Goal: Information Seeking & Learning: Compare options

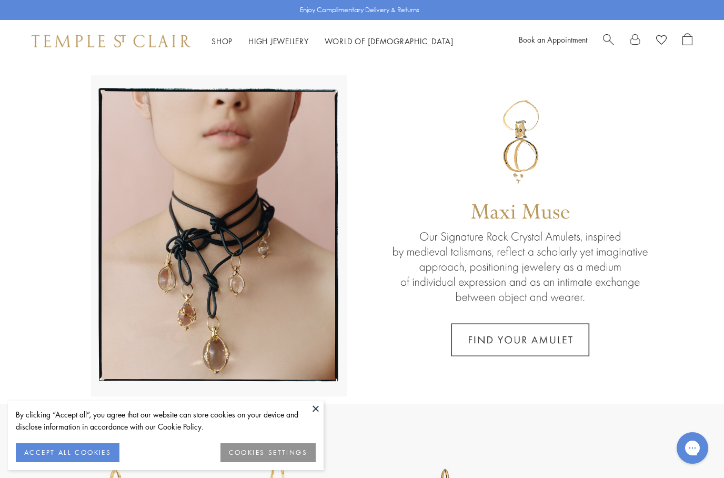
click at [92, 450] on button "ACCEPT ALL COOKIES" at bounding box center [68, 452] width 104 height 19
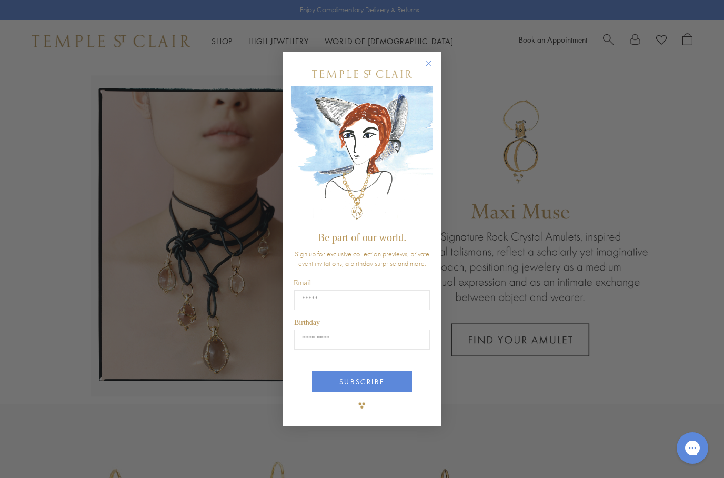
click at [428, 59] on circle "Close dialog" at bounding box center [428, 63] width 13 height 13
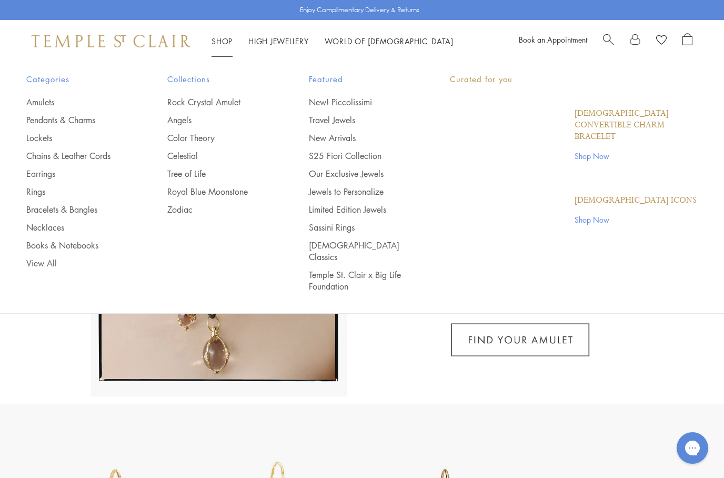
click at [218, 43] on link "Shop Shop" at bounding box center [221, 41] width 21 height 11
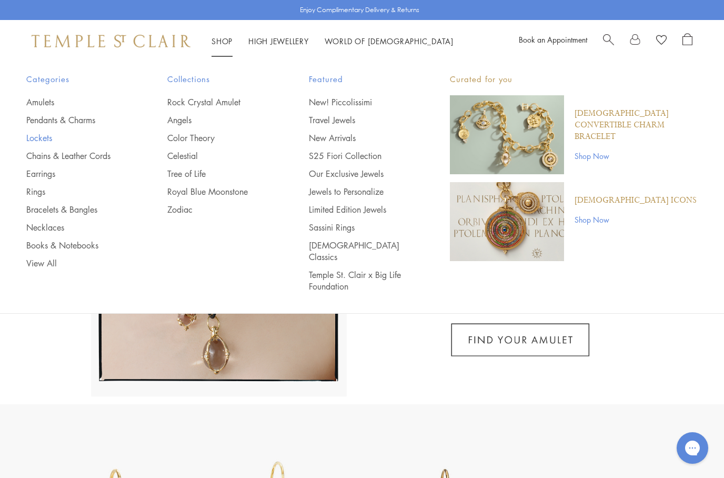
click at [50, 137] on link "Lockets" at bounding box center [75, 138] width 99 height 12
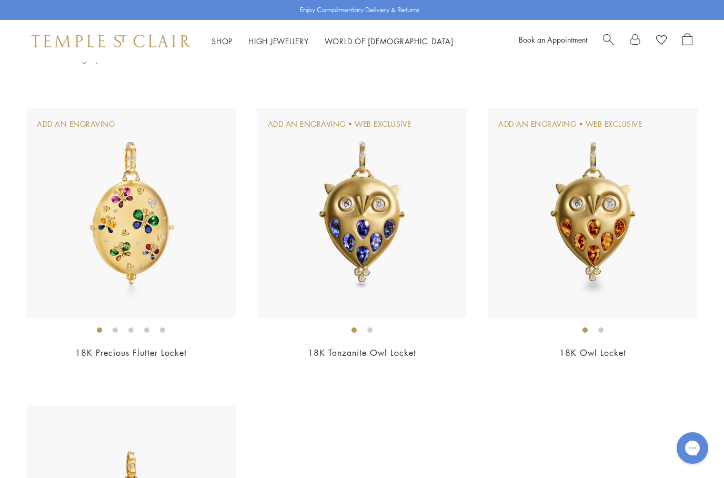
scroll to position [1270, 0]
click at [128, 242] on img at bounding box center [131, 213] width 210 height 210
click at [134, 240] on img at bounding box center [131, 213] width 210 height 210
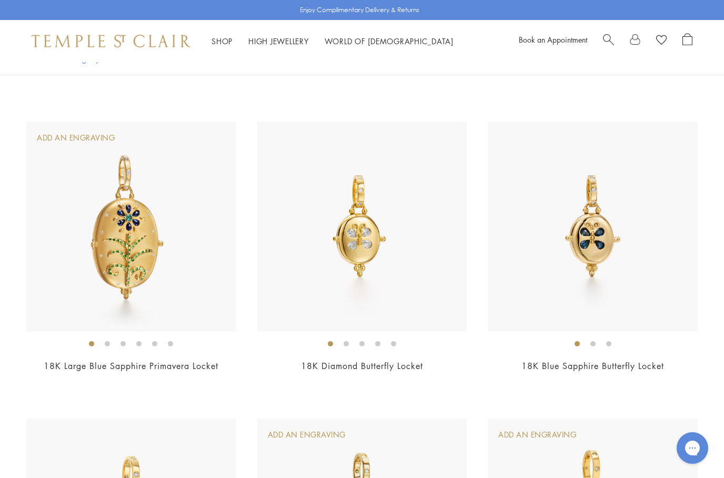
scroll to position [665, 0]
click at [362, 274] on img at bounding box center [362, 226] width 210 height 210
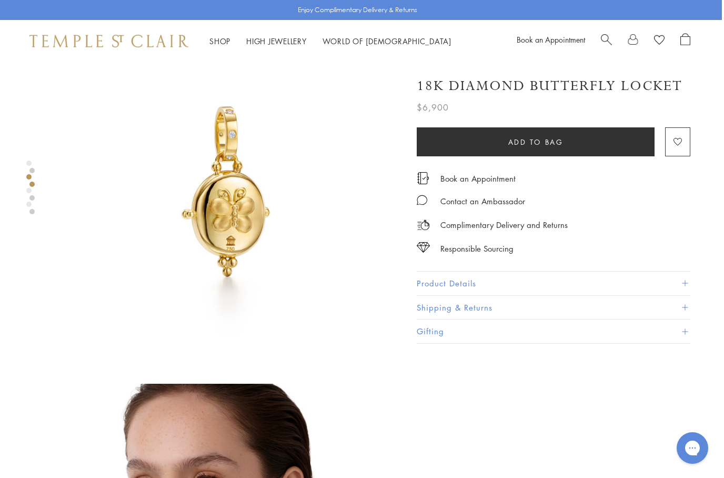
scroll to position [410, 2]
click at [278, 34] on div "Shop Shop Categories Amulets Pendants & Charms Lockets Chains & Leather Cords E…" at bounding box center [360, 41] width 724 height 42
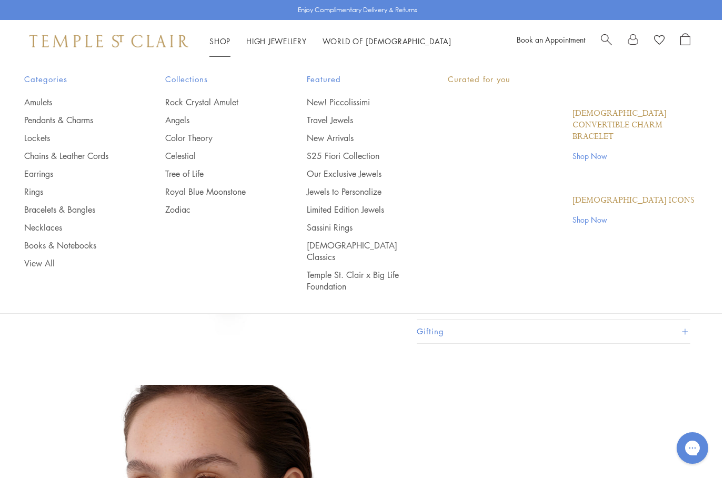
click at [214, 44] on link "Shop Shop" at bounding box center [219, 41] width 21 height 11
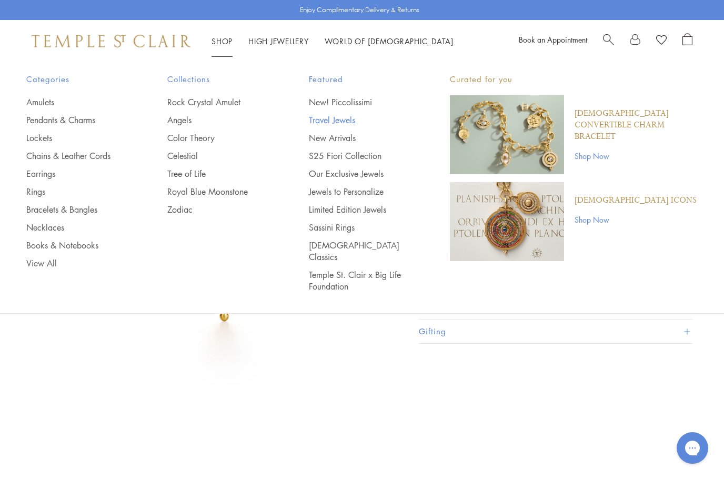
click at [341, 119] on link "Travel Jewels" at bounding box center [358, 120] width 99 height 12
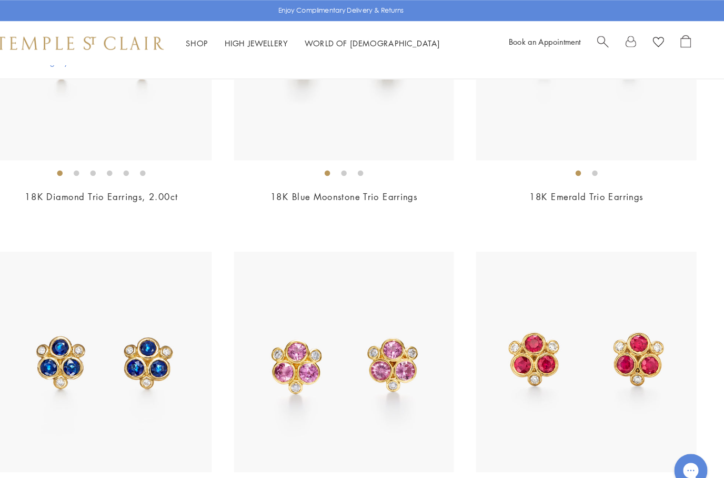
scroll to position [4120, 0]
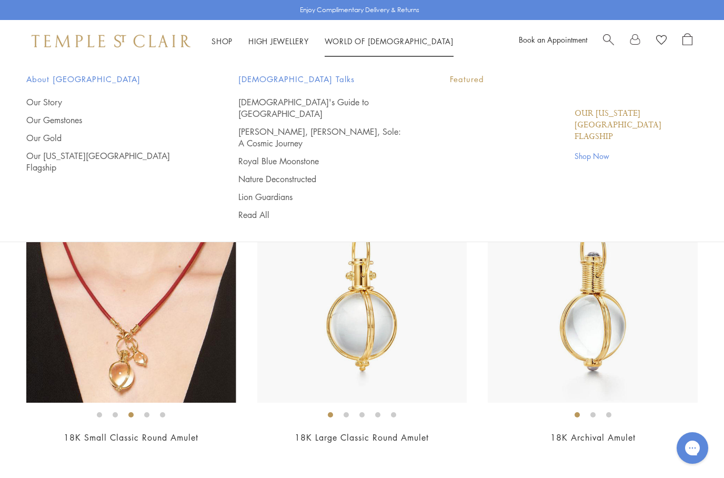
click at [377, 45] on link "World of Temple World of Temple" at bounding box center [388, 41] width 129 height 11
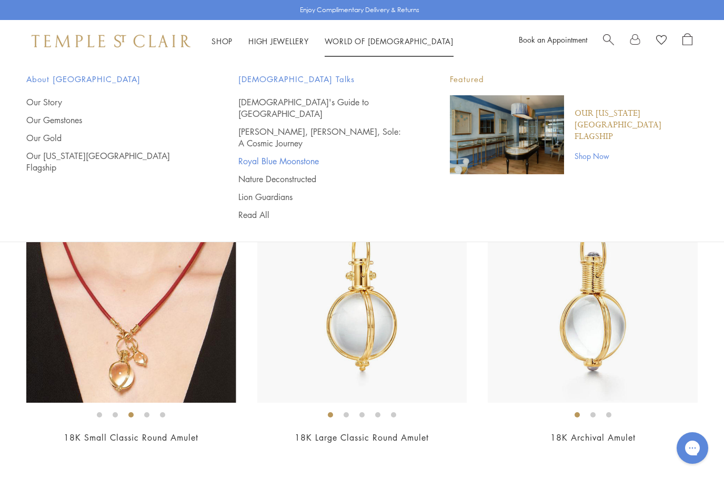
click at [297, 155] on link "Royal Blue Moonstone" at bounding box center [323, 161] width 170 height 12
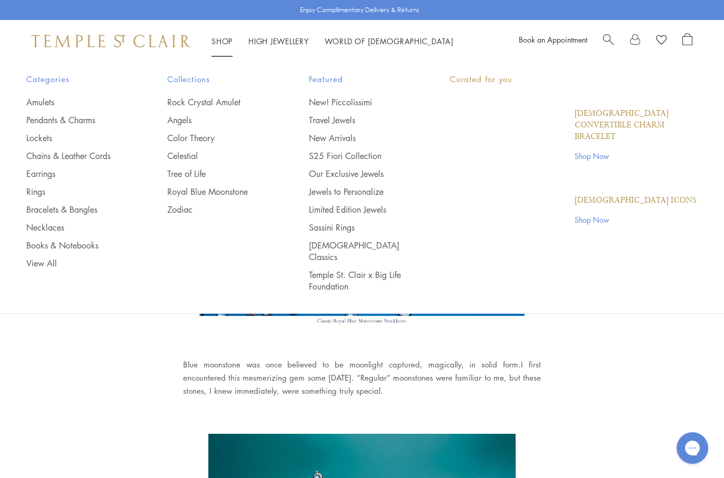
click at [224, 40] on link "Shop Shop" at bounding box center [221, 41] width 21 height 11
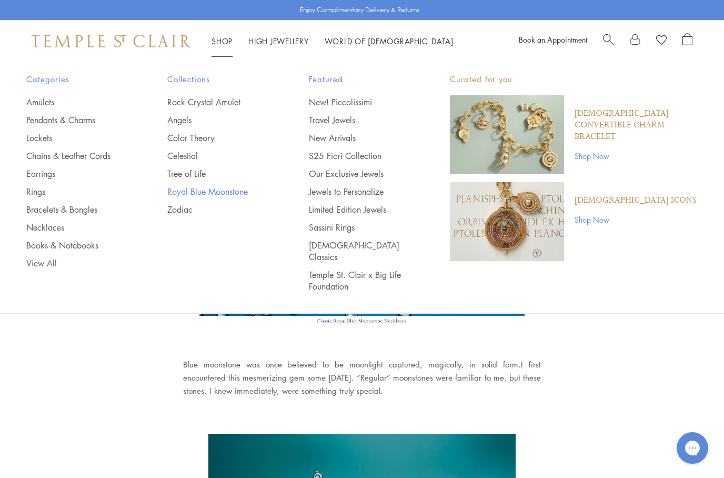
click at [214, 191] on link "Royal Blue Moonstone" at bounding box center [216, 192] width 99 height 12
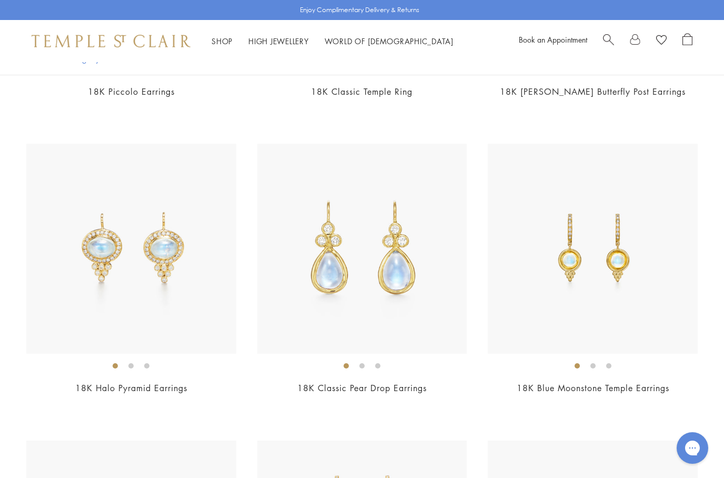
scroll to position [762, 0]
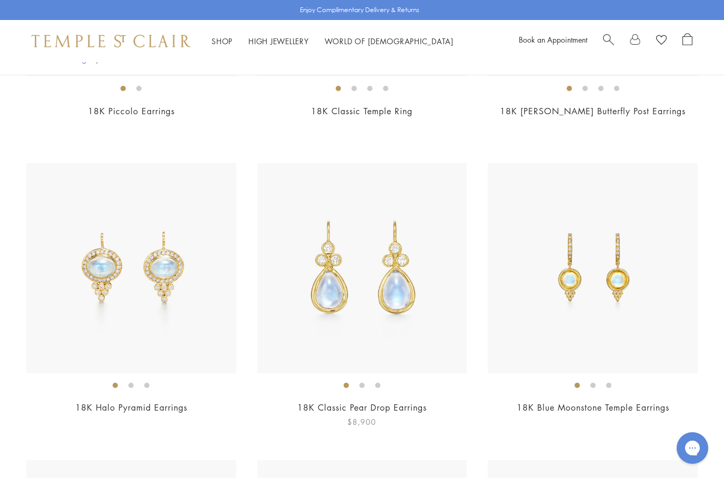
click at [365, 293] on img at bounding box center [362, 268] width 210 height 210
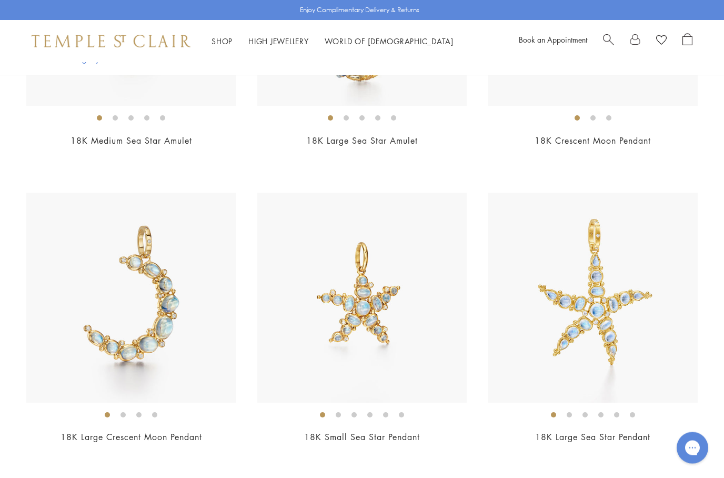
scroll to position [3723, 0]
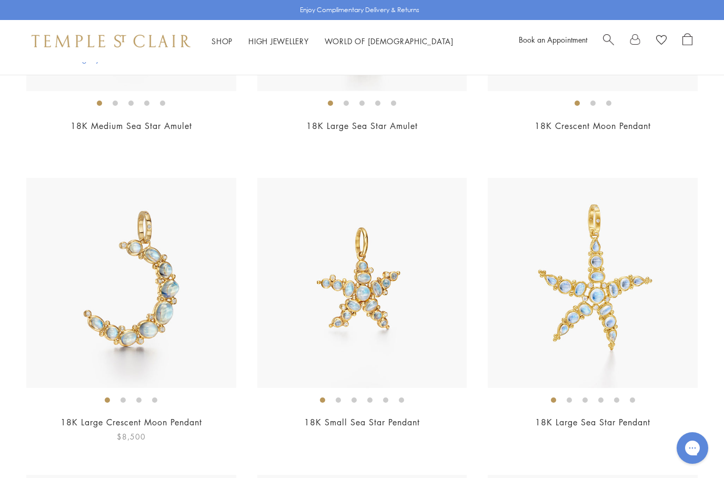
click at [108, 308] on img at bounding box center [131, 283] width 210 height 210
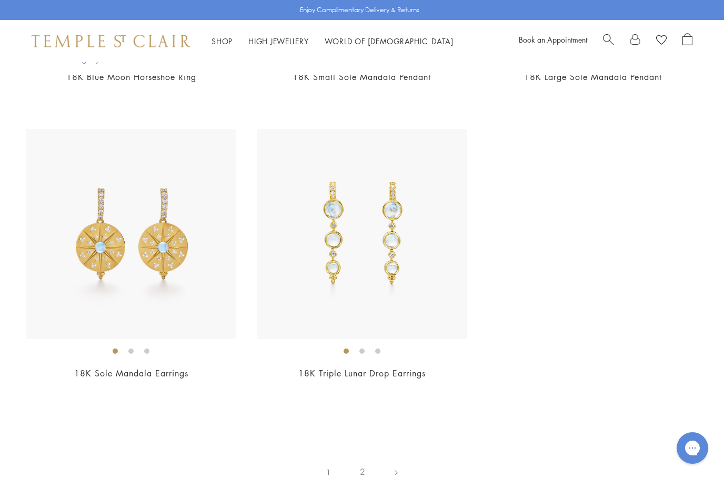
scroll to position [5269, 0]
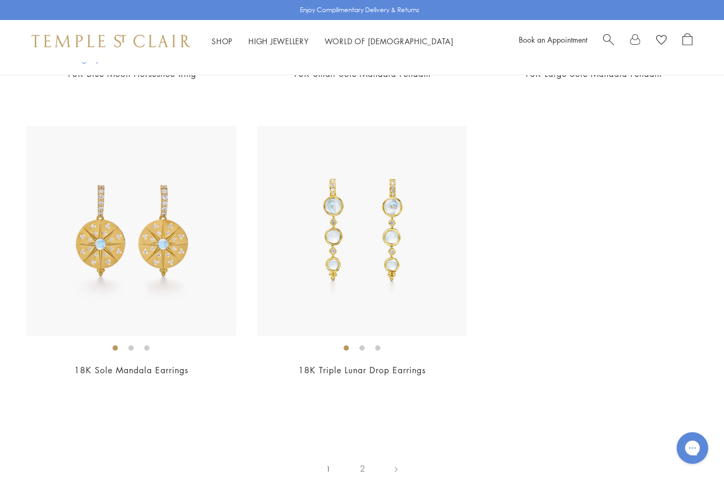
click at [363, 454] on link "2" at bounding box center [362, 468] width 35 height 29
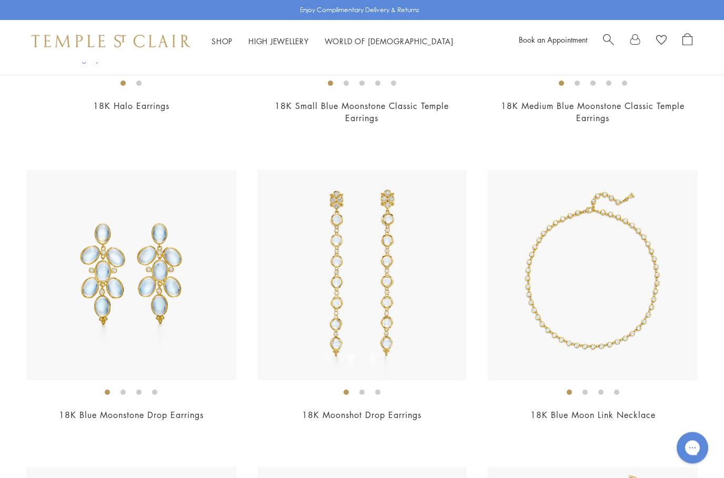
scroll to position [475, 0]
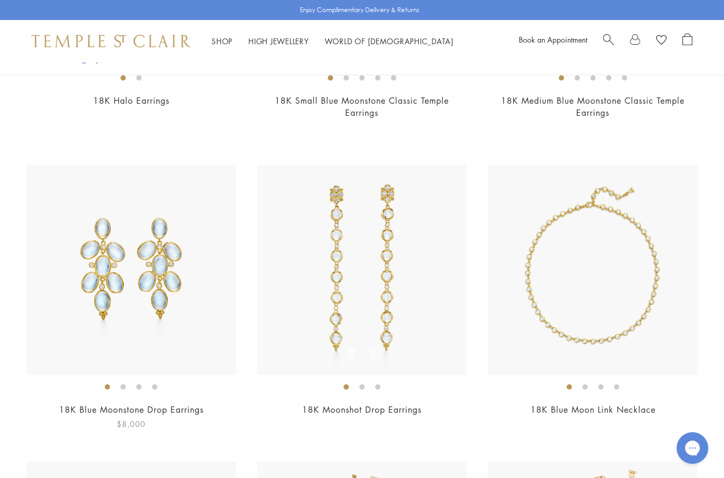
click at [78, 285] on img at bounding box center [131, 270] width 210 height 210
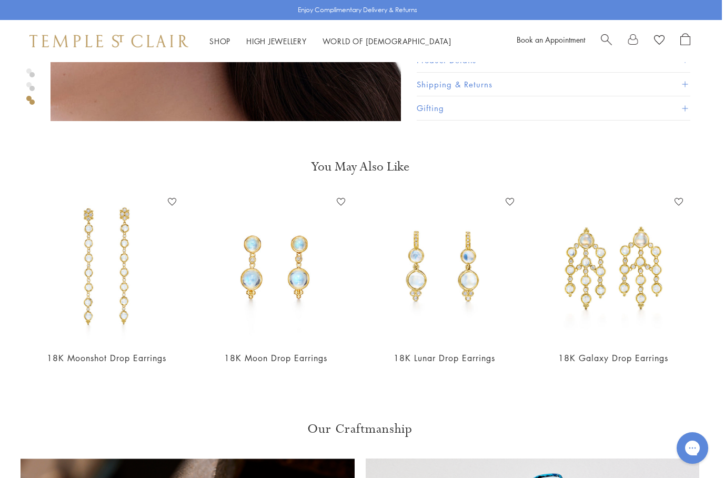
scroll to position [1025, 2]
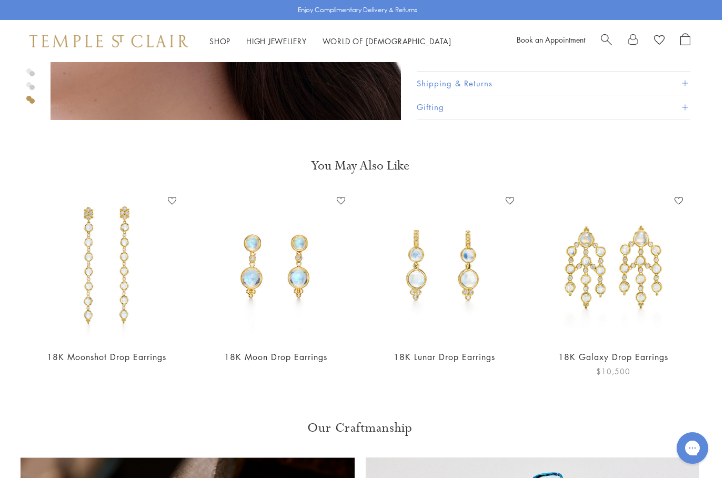
click at [623, 354] on link "18K Galaxy Drop Earrings" at bounding box center [613, 357] width 110 height 12
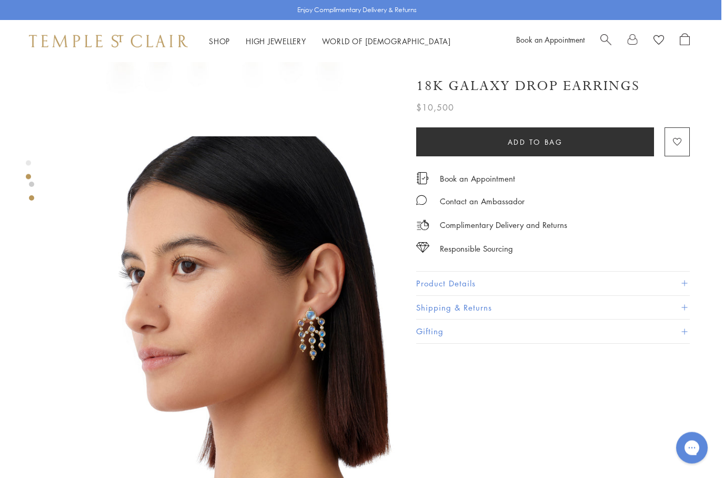
scroll to position [293, 2]
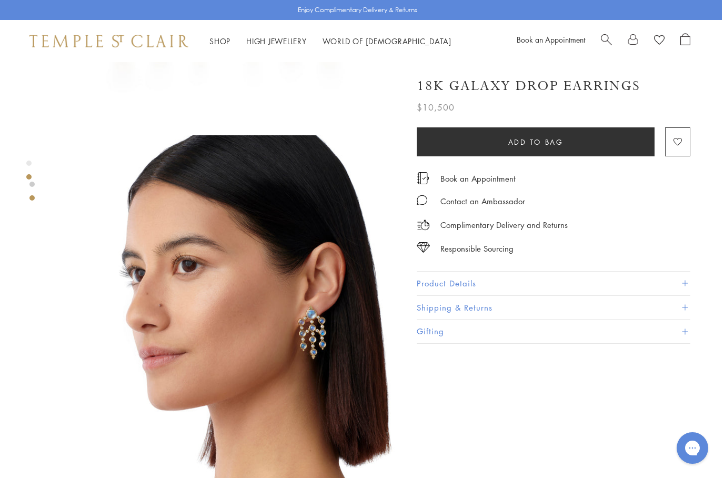
click at [224, 42] on link "Shop Shop" at bounding box center [219, 41] width 21 height 11
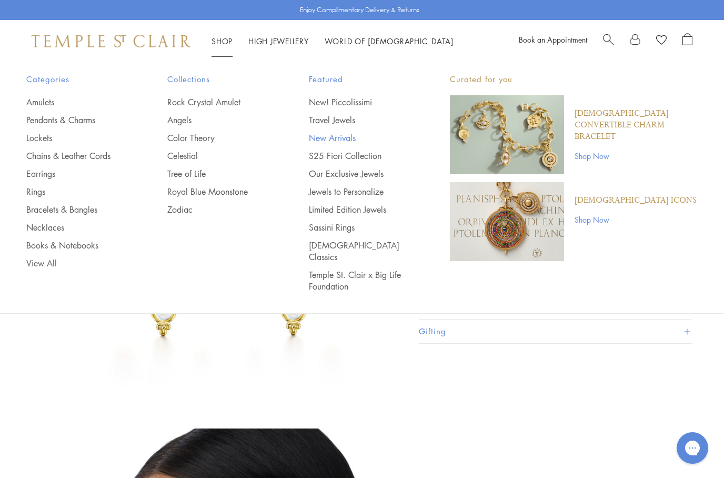
click at [340, 139] on link "New Arrivals" at bounding box center [358, 138] width 99 height 12
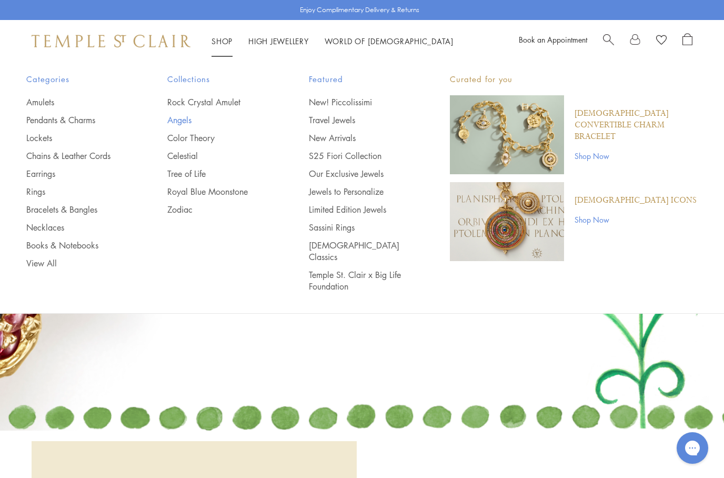
click at [181, 119] on link "Angels" at bounding box center [216, 120] width 99 height 12
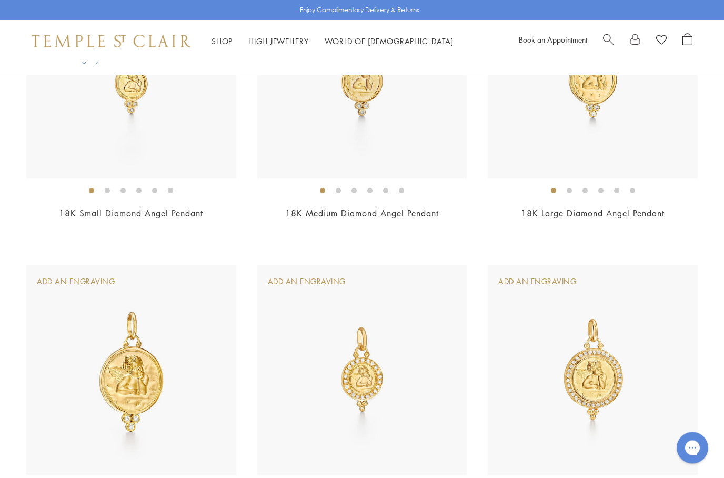
scroll to position [1260, 0]
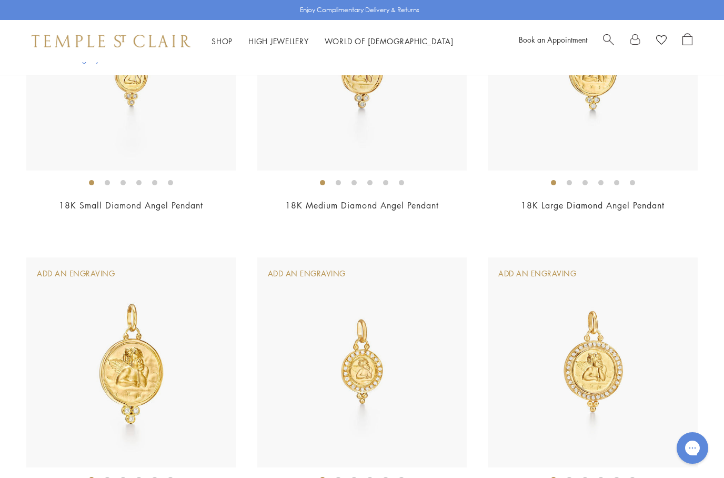
click at [130, 376] on img at bounding box center [131, 362] width 210 height 210
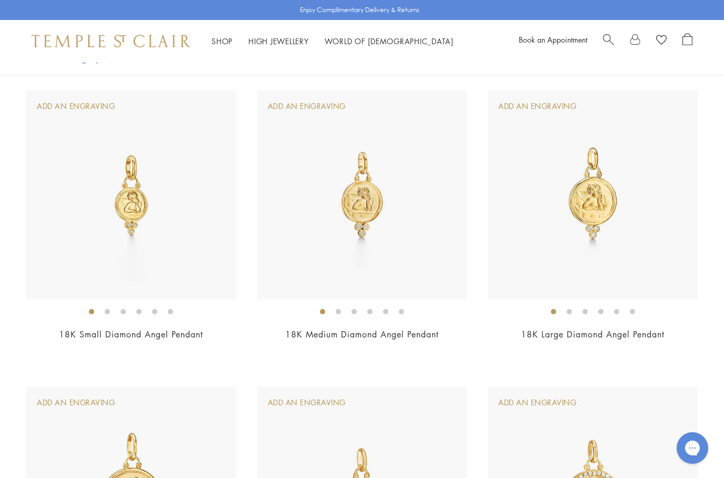
scroll to position [1131, 0]
click at [624, 238] on img at bounding box center [593, 195] width 210 height 210
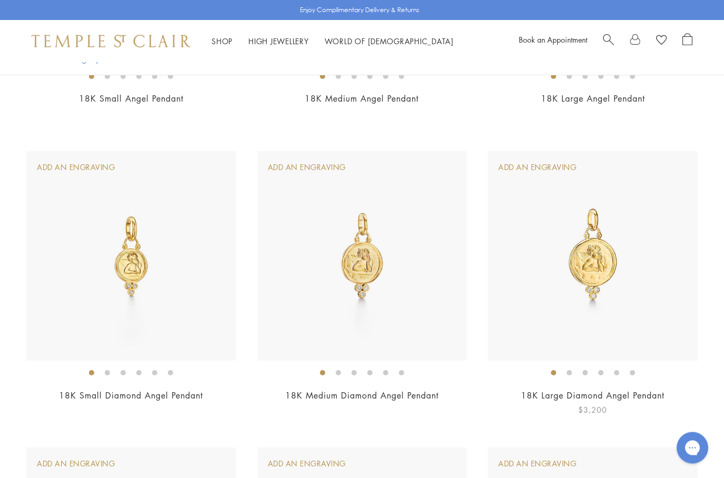
scroll to position [1070, 0]
click at [604, 265] on img at bounding box center [593, 256] width 210 height 210
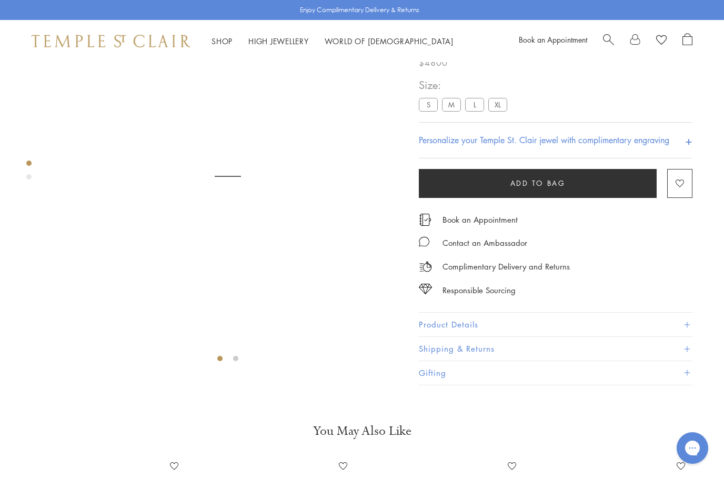
scroll to position [62, 0]
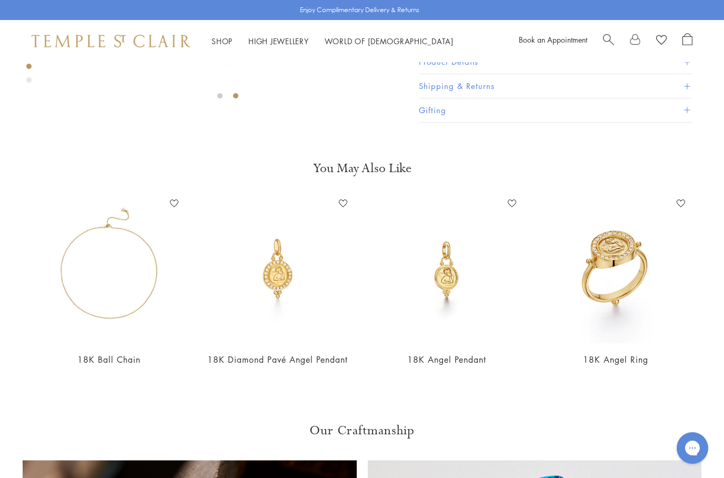
scroll to position [324, 0]
click at [64, 270] on img at bounding box center [109, 269] width 148 height 148
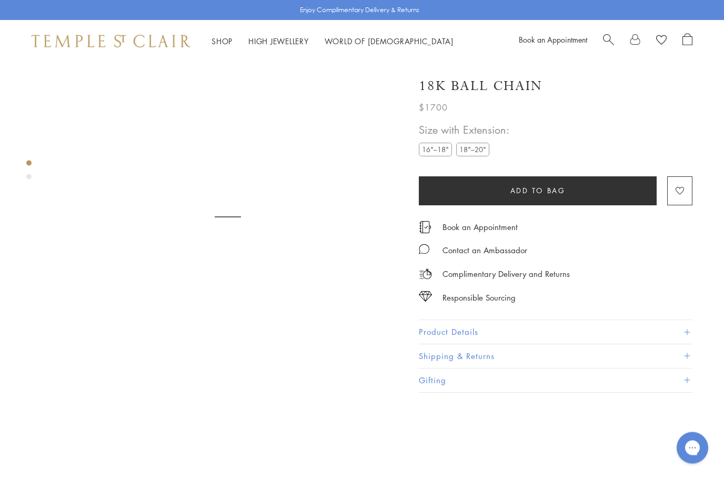
scroll to position [62, 0]
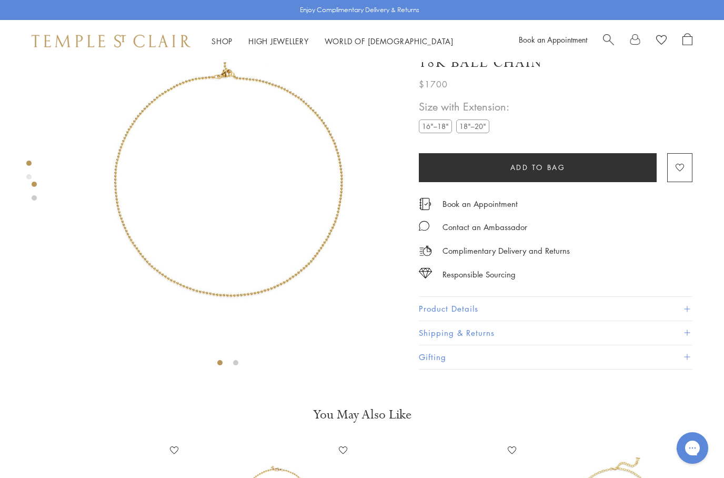
click at [478, 129] on label "18"–20"" at bounding box center [472, 125] width 33 height 13
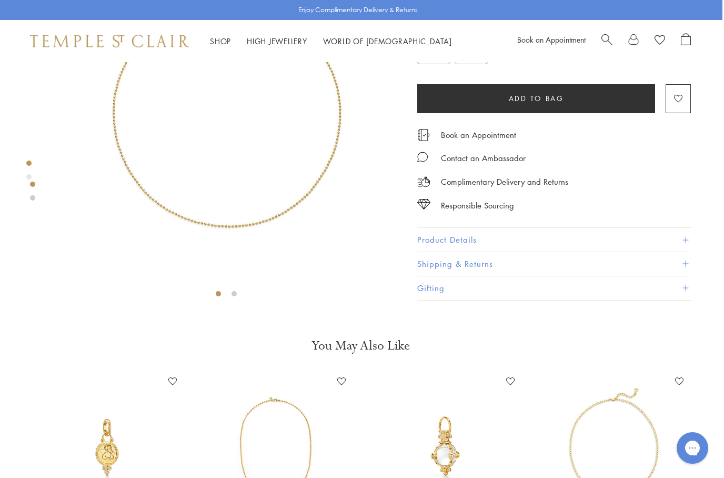
scroll to position [0, 2]
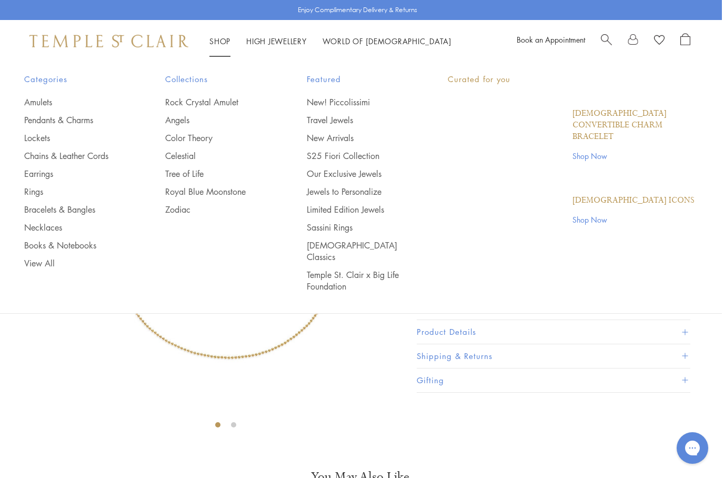
click at [224, 44] on link "Shop Shop" at bounding box center [219, 41] width 21 height 11
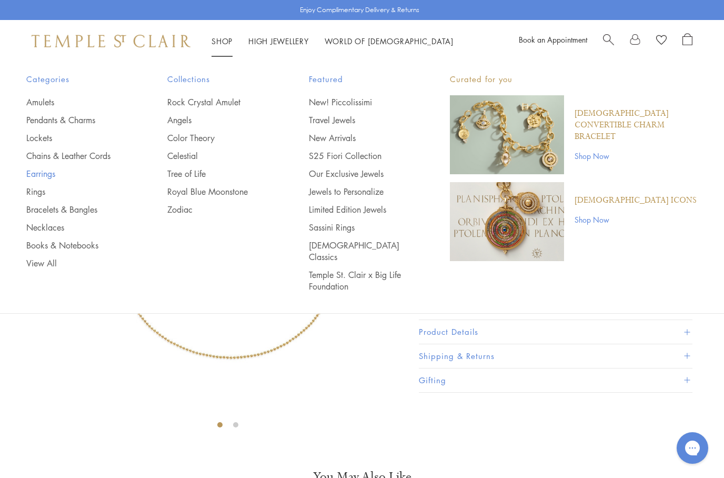
click at [45, 178] on link "Earrings" at bounding box center [75, 174] width 99 height 12
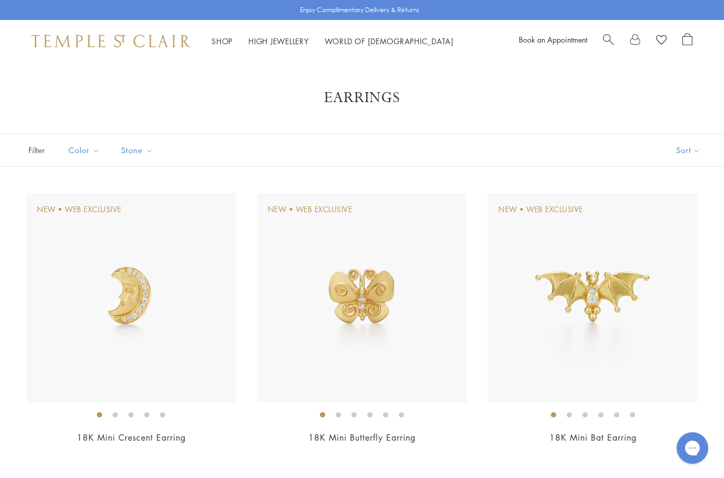
click at [220, 42] on link "Shop Shop" at bounding box center [221, 41] width 21 height 11
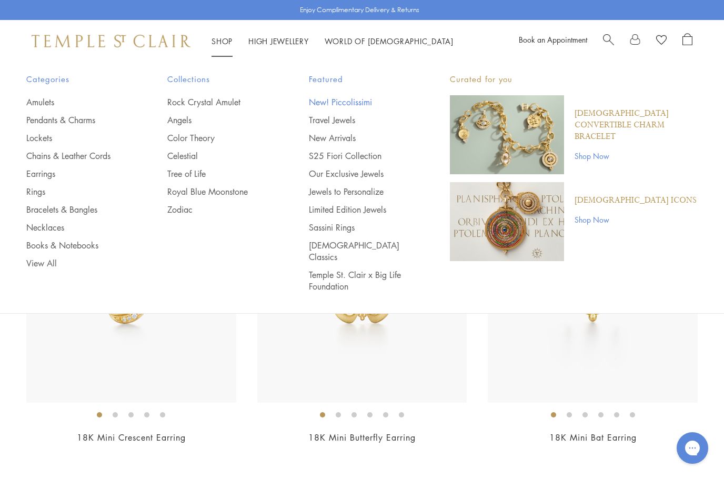
click at [361, 100] on link "New! Piccolissimi" at bounding box center [358, 102] width 99 height 12
click at [37, 138] on link "Lockets" at bounding box center [75, 138] width 99 height 12
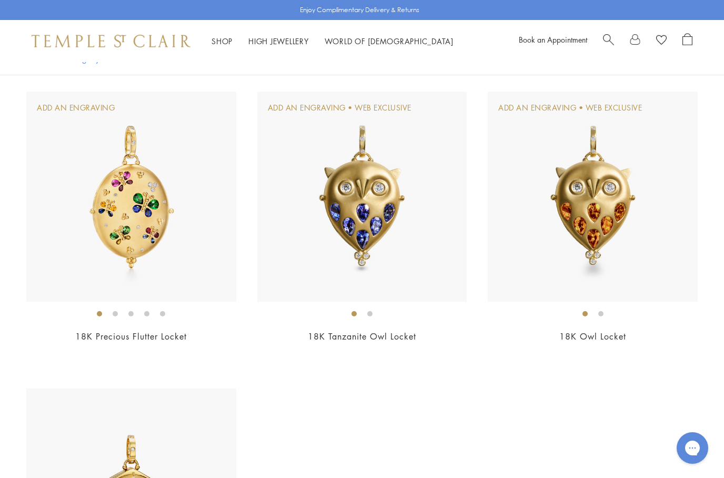
scroll to position [1283, 0]
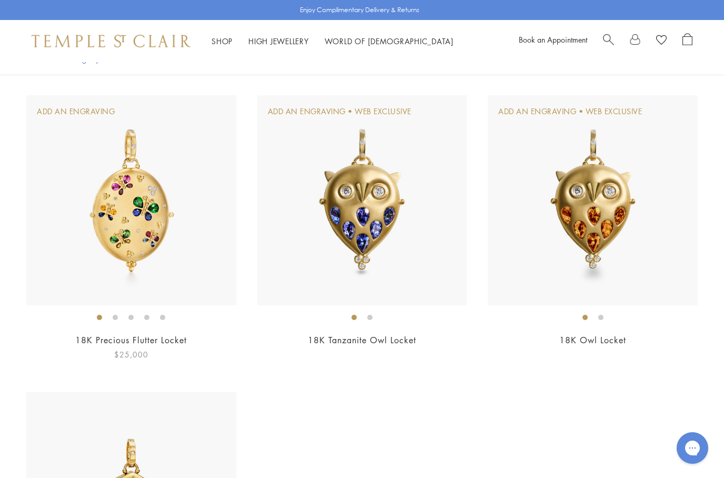
click at [101, 240] on img at bounding box center [131, 200] width 210 height 210
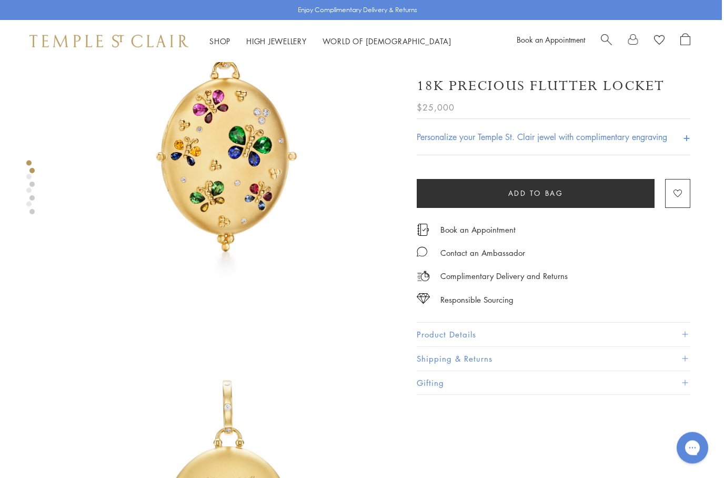
scroll to position [0, 2]
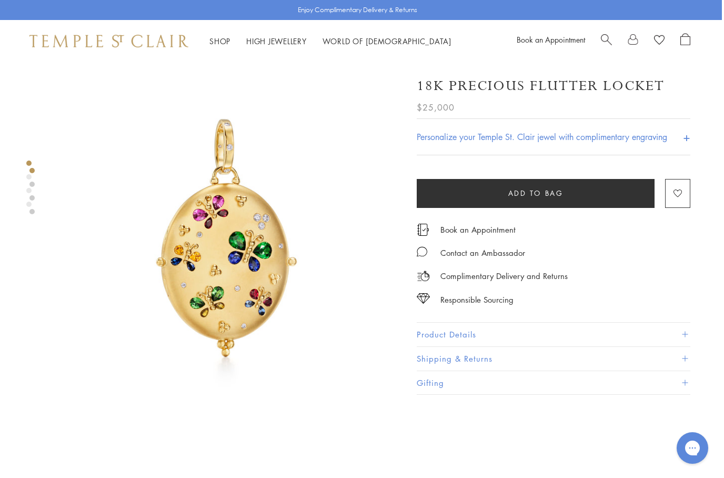
click at [221, 32] on div "Shop Shop Categories Amulets Pendants & Charms Lockets Chains & Leather Cords E…" at bounding box center [360, 41] width 724 height 42
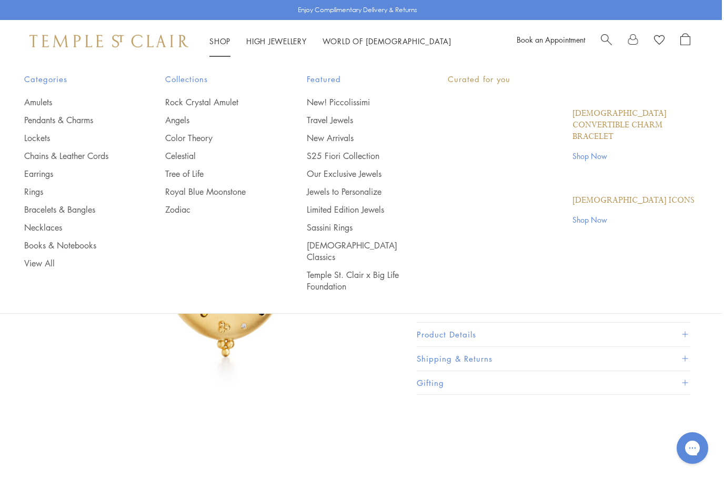
click at [225, 39] on link "Shop Shop" at bounding box center [219, 41] width 21 height 11
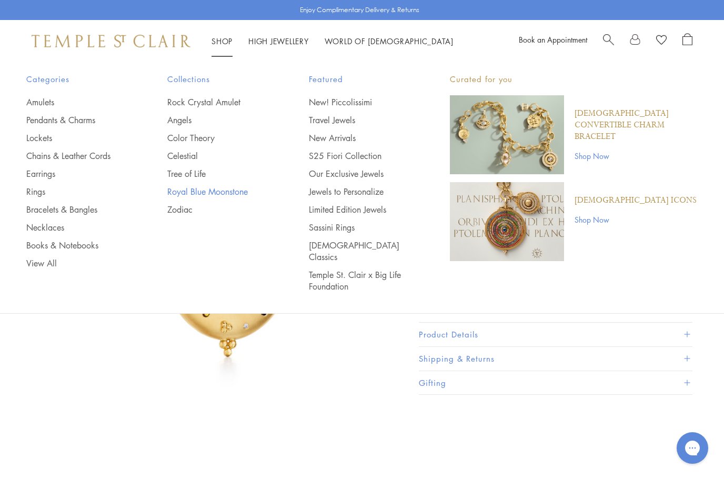
click at [234, 192] on link "Royal Blue Moonstone" at bounding box center [216, 192] width 99 height 12
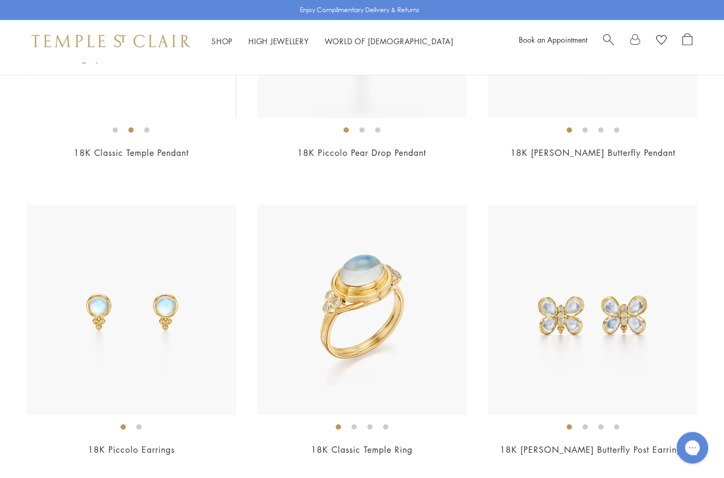
scroll to position [423, 0]
click at [373, 323] on img at bounding box center [362, 310] width 210 height 210
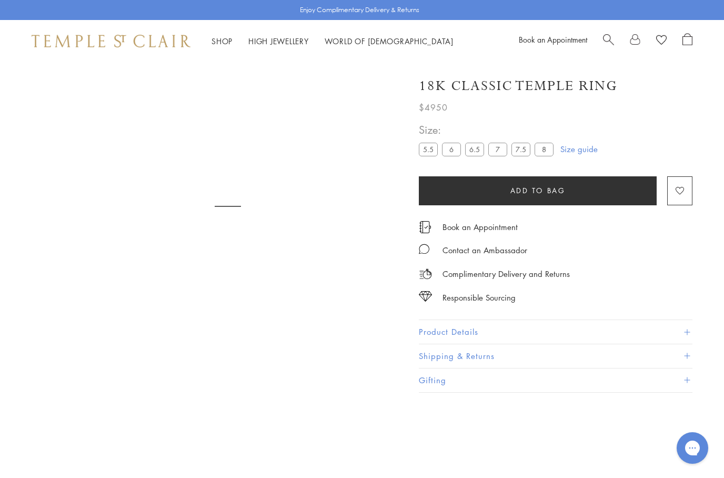
scroll to position [62, 0]
